Goal: Task Accomplishment & Management: Use online tool/utility

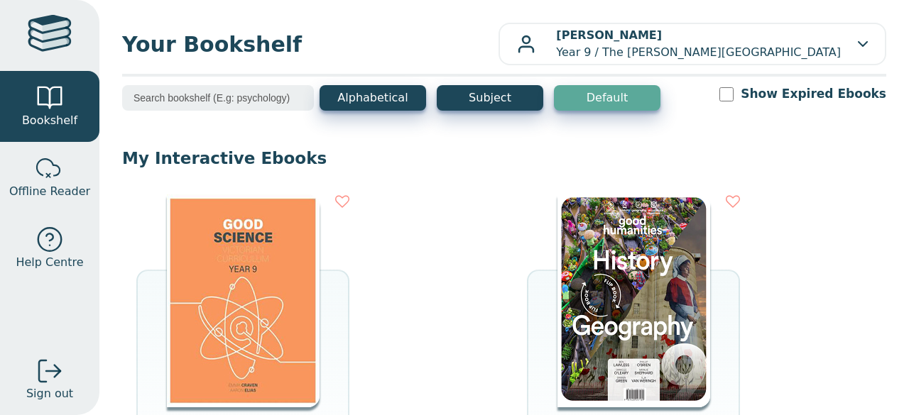
click at [595, 275] on img at bounding box center [633, 300] width 153 height 213
